Goal: Task Accomplishment & Management: Use online tool/utility

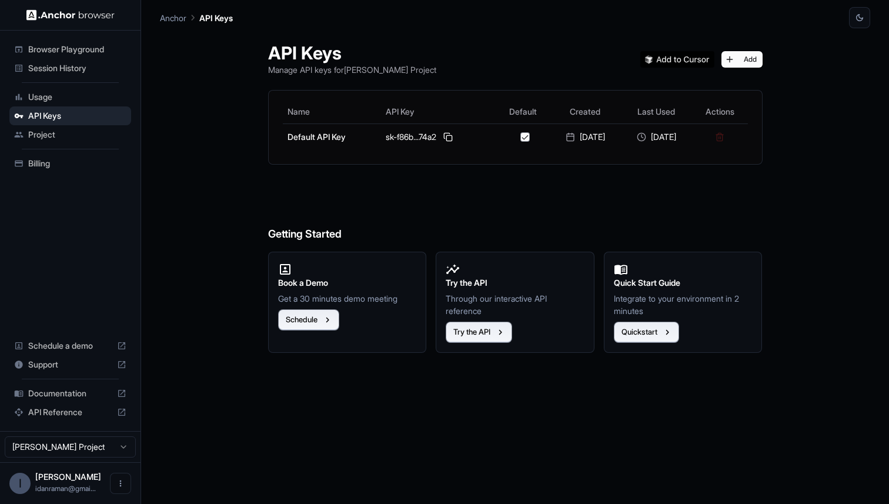
click at [98, 48] on span "Browser Playground" at bounding box center [77, 50] width 98 height 12
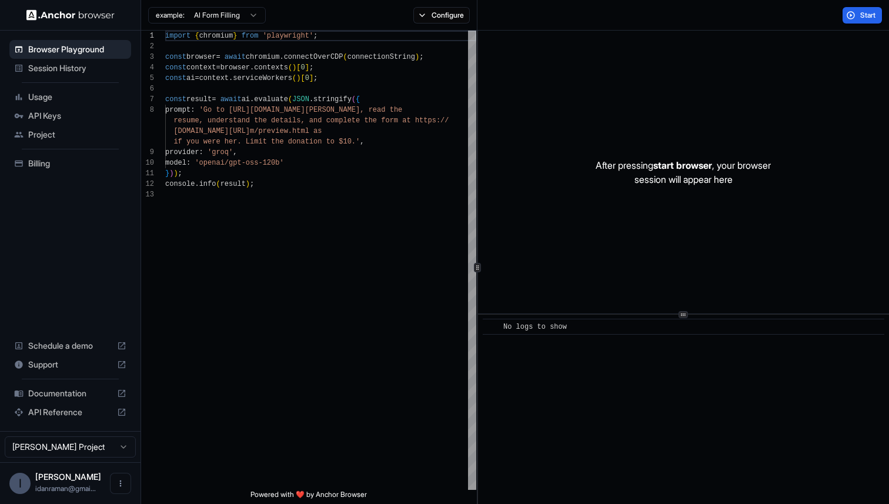
scroll to position [74, 0]
click at [872, 11] on span "Start" at bounding box center [869, 15] width 16 height 9
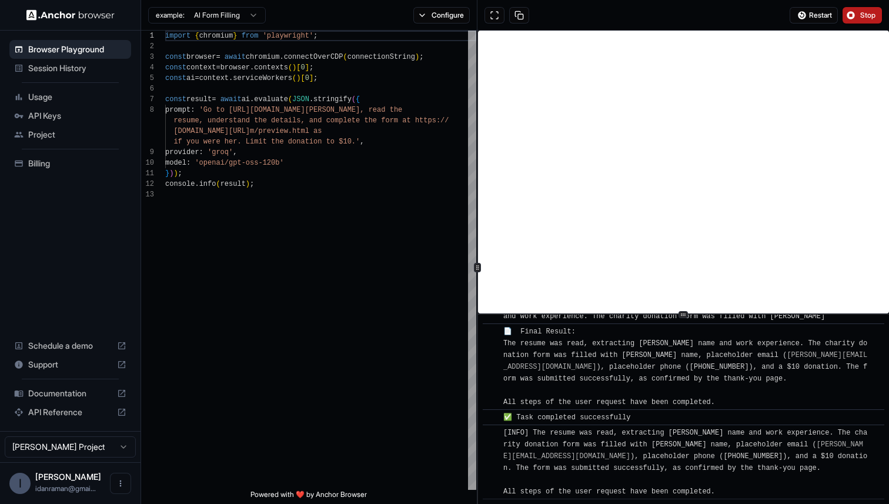
scroll to position [899, 0]
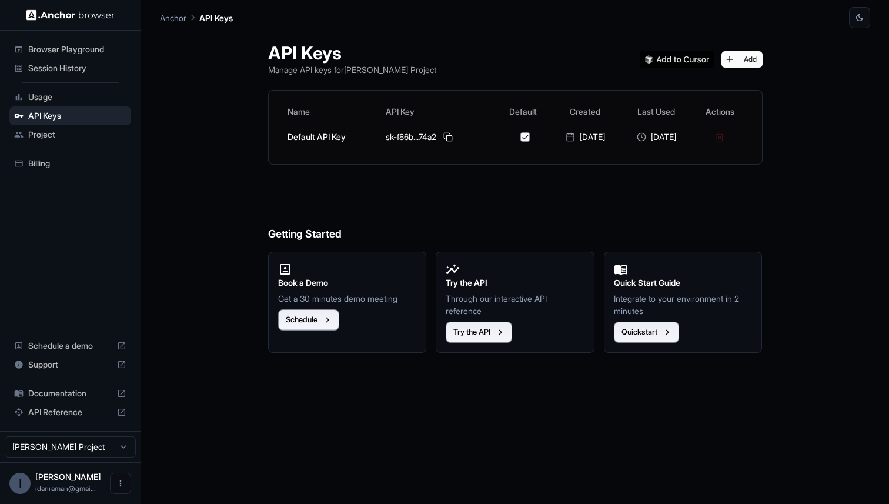
click at [67, 75] on div "Session History" at bounding box center [70, 68] width 122 height 19
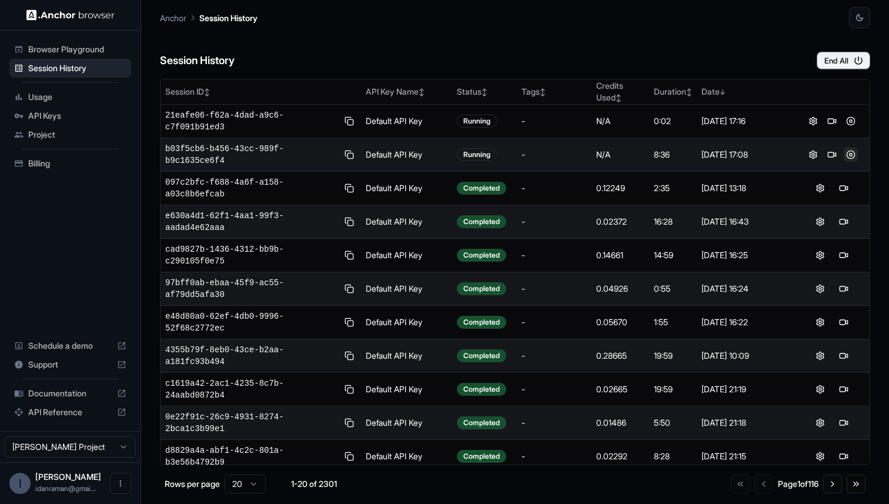
click at [848, 155] on button at bounding box center [851, 155] width 14 height 14
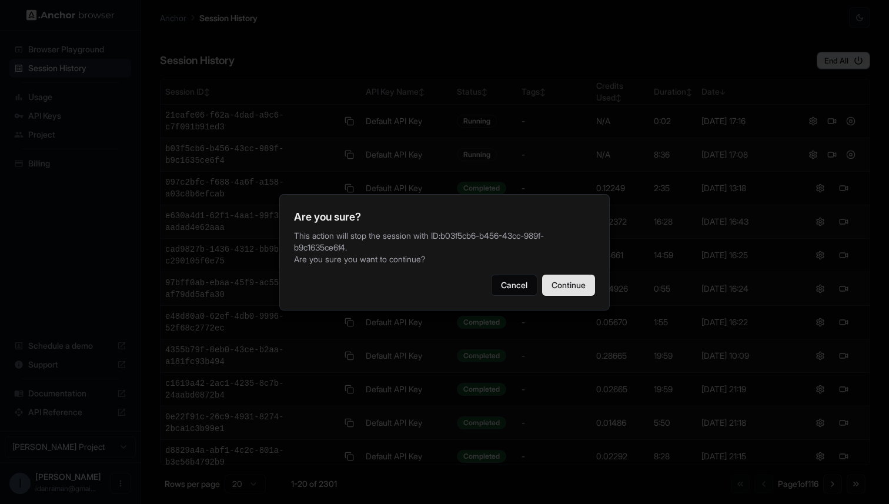
click at [549, 288] on button "Continue" at bounding box center [568, 285] width 53 height 21
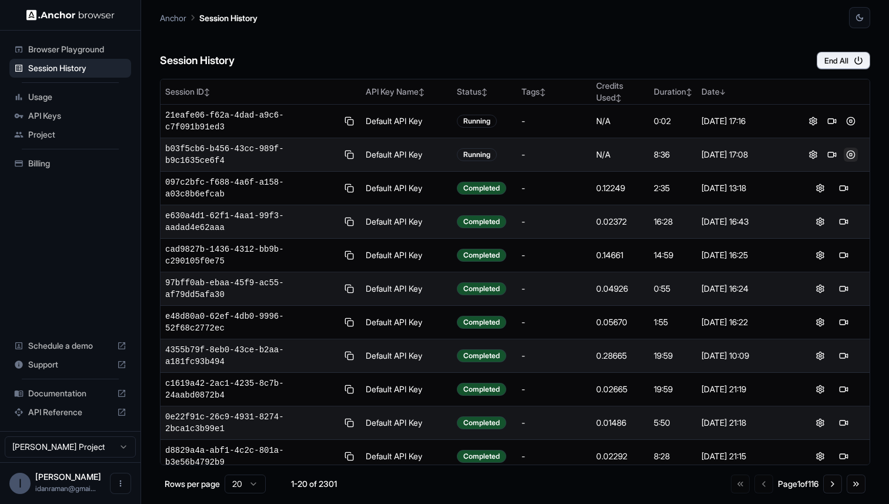
click at [853, 159] on button at bounding box center [851, 155] width 14 height 14
click at [496, 14] on div "Anchor Session History" at bounding box center [515, 14] width 711 height 28
